Goal: Check status

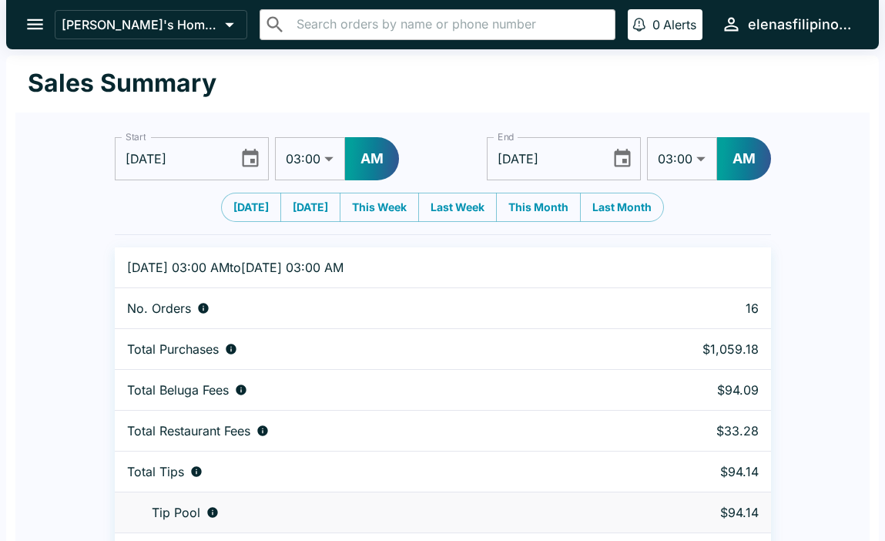
select select "03:00"
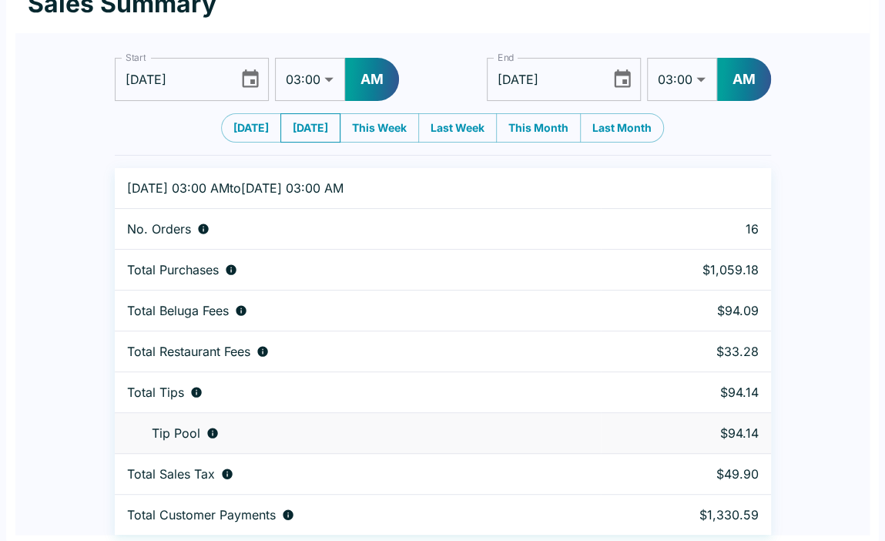
click at [291, 117] on button "Yesterday" at bounding box center [310, 127] width 60 height 29
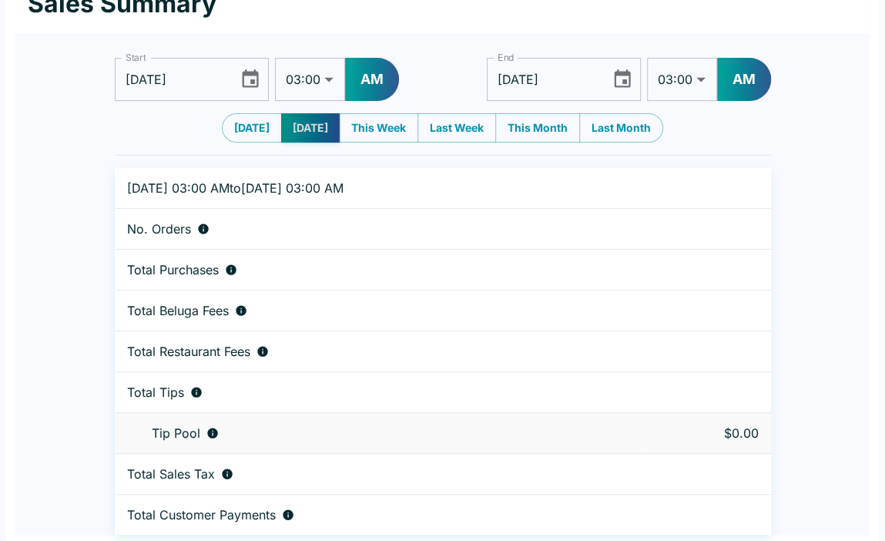
type input "09/01/2025"
type input "09/02/2025"
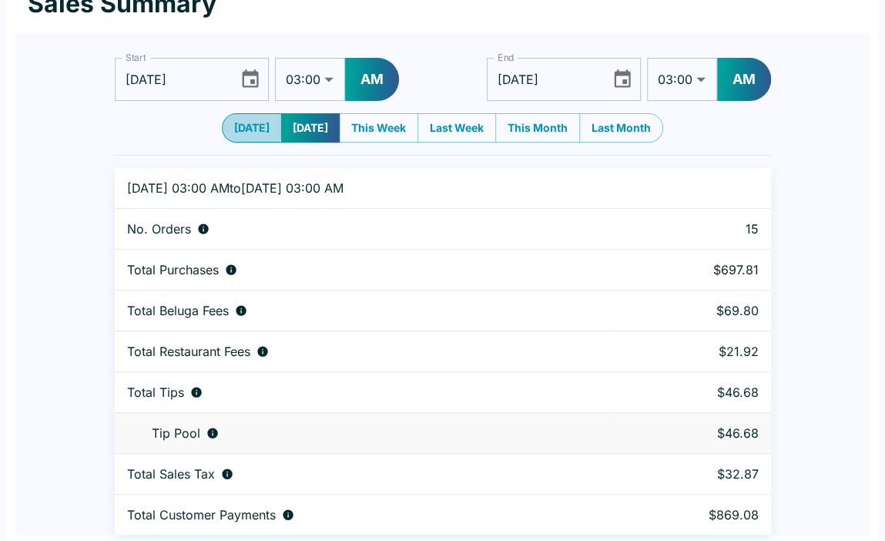
click at [241, 117] on button "Today" at bounding box center [252, 127] width 60 height 29
type input "09/02/2025"
type input "09/03/2025"
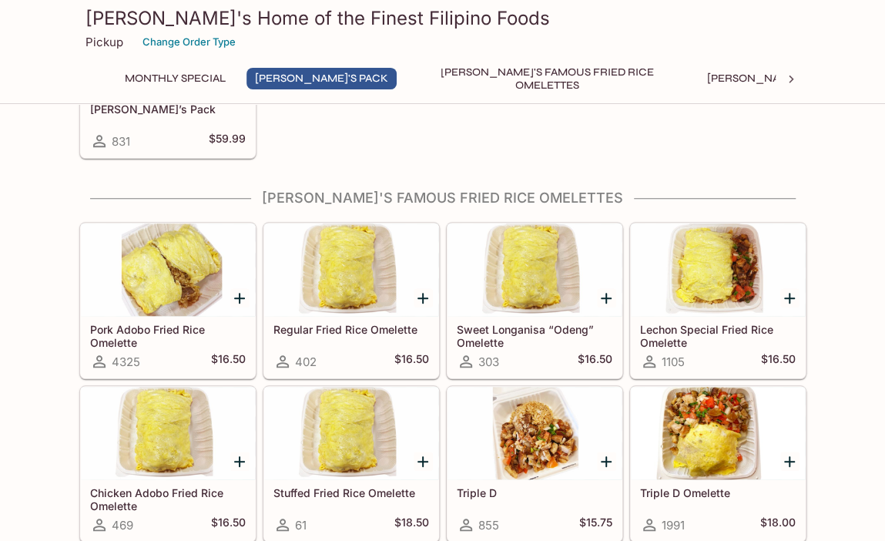
scroll to position [693, 0]
